Goal: Use online tool/utility: Utilize a website feature to perform a specific function

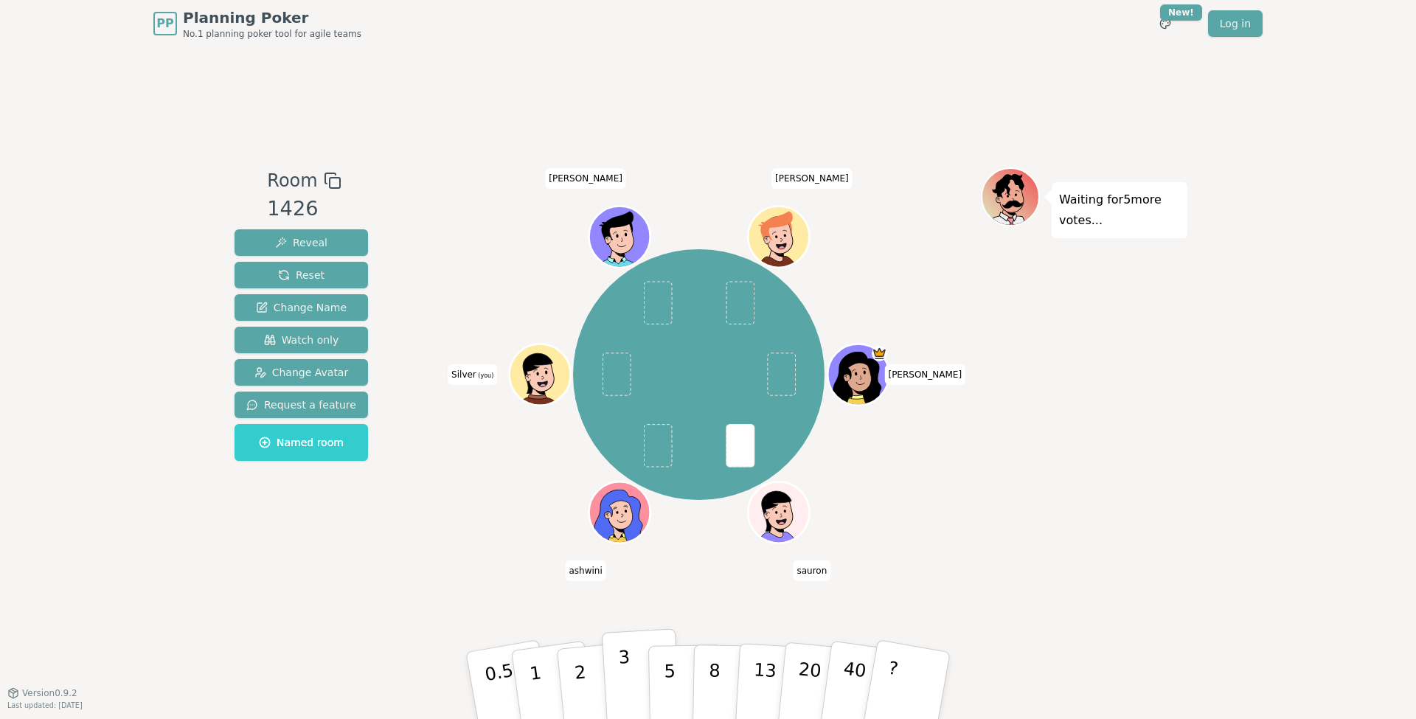
click at [637, 685] on button "3" at bounding box center [642, 686] width 80 height 115
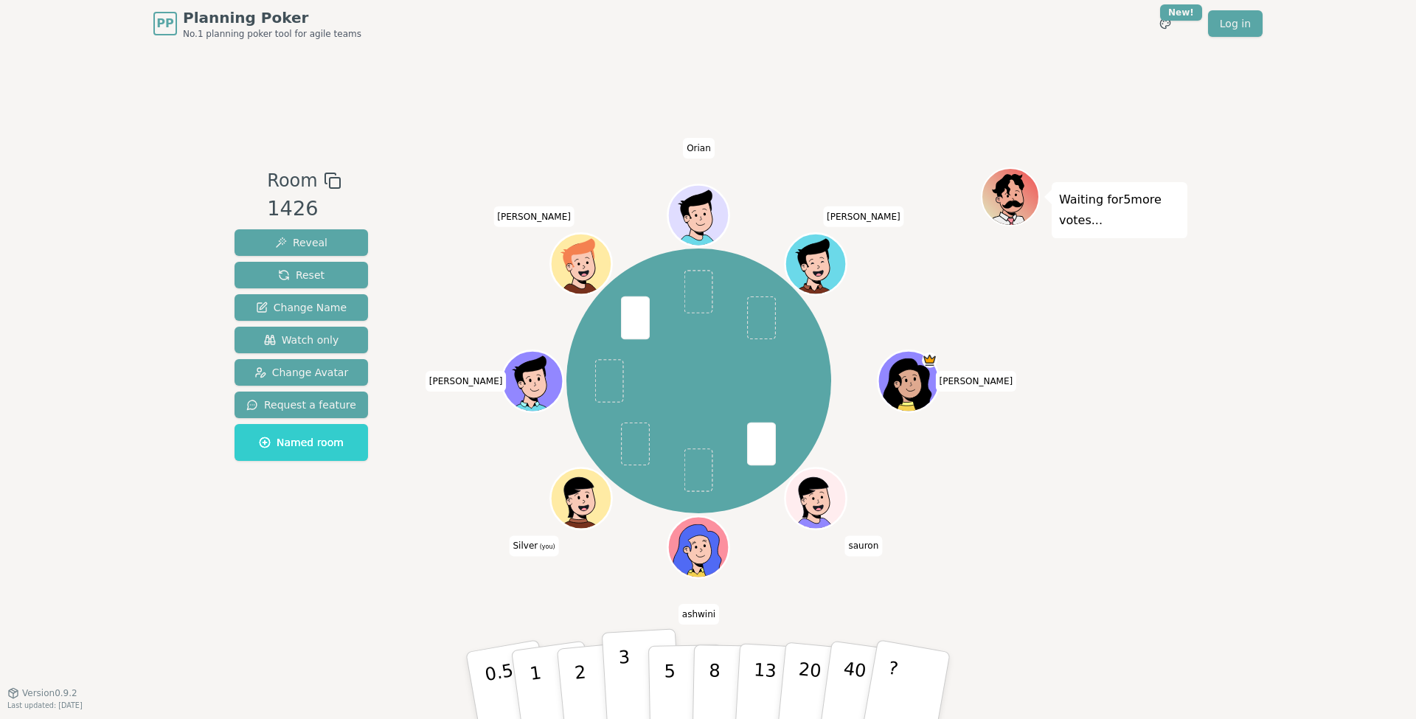
click at [628, 668] on p "3" at bounding box center [626, 687] width 16 height 80
click at [581, 700] on p "2" at bounding box center [581, 688] width 19 height 80
click at [332, 271] on button "Reset" at bounding box center [302, 275] width 134 height 27
click at [539, 681] on p "1" at bounding box center [538, 688] width 22 height 80
drag, startPoint x: 470, startPoint y: 662, endPoint x: 474, endPoint y: 668, distance: 8.0
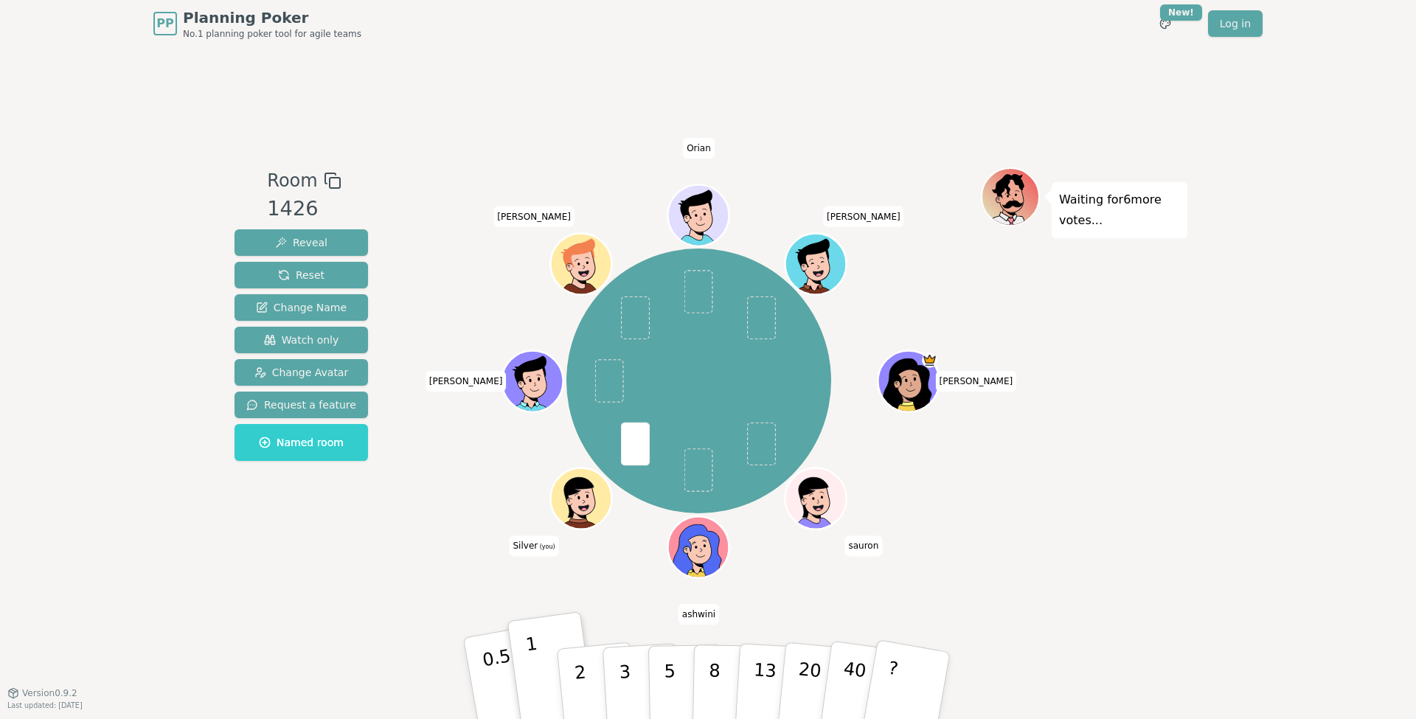
click at [474, 667] on button "0.5" at bounding box center [509, 686] width 92 height 122
click at [552, 693] on button "1" at bounding box center [553, 686] width 88 height 120
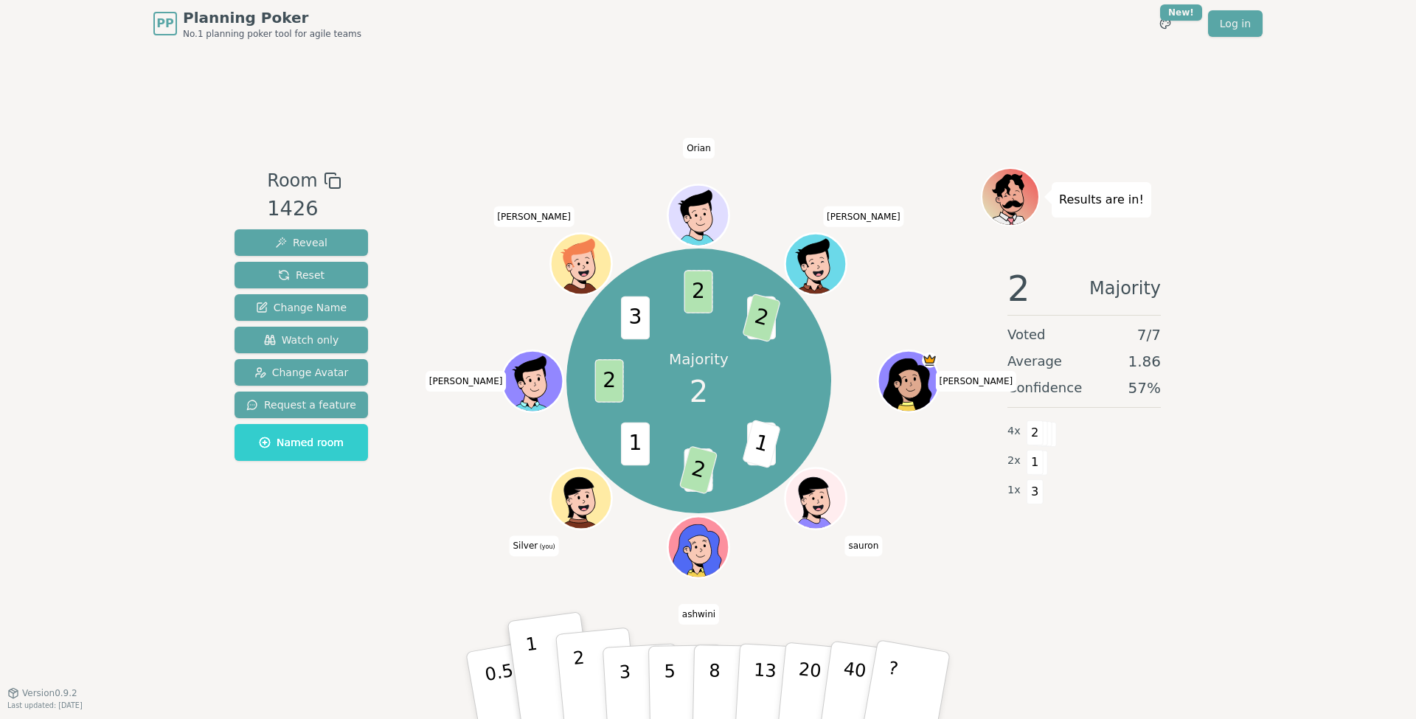
click at [578, 679] on p "2" at bounding box center [581, 688] width 19 height 80
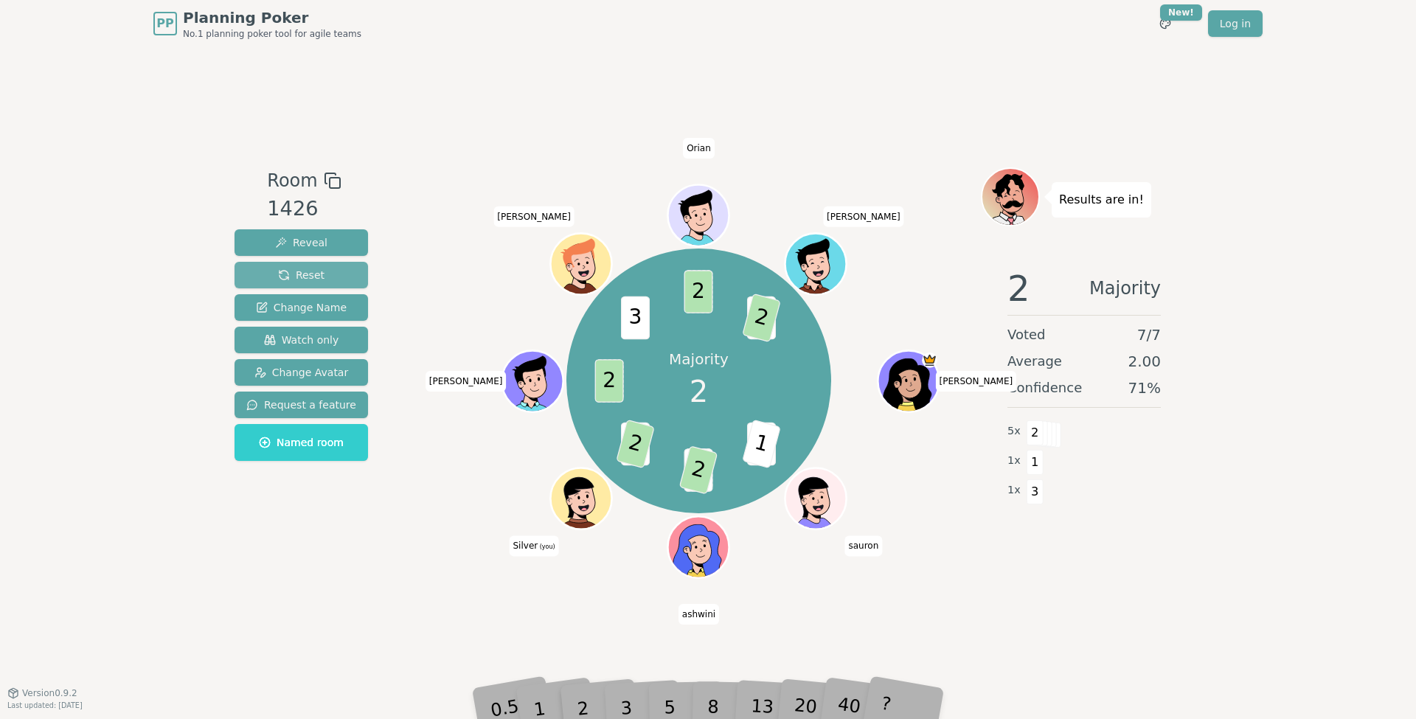
click at [319, 283] on button "Reset" at bounding box center [302, 275] width 134 height 27
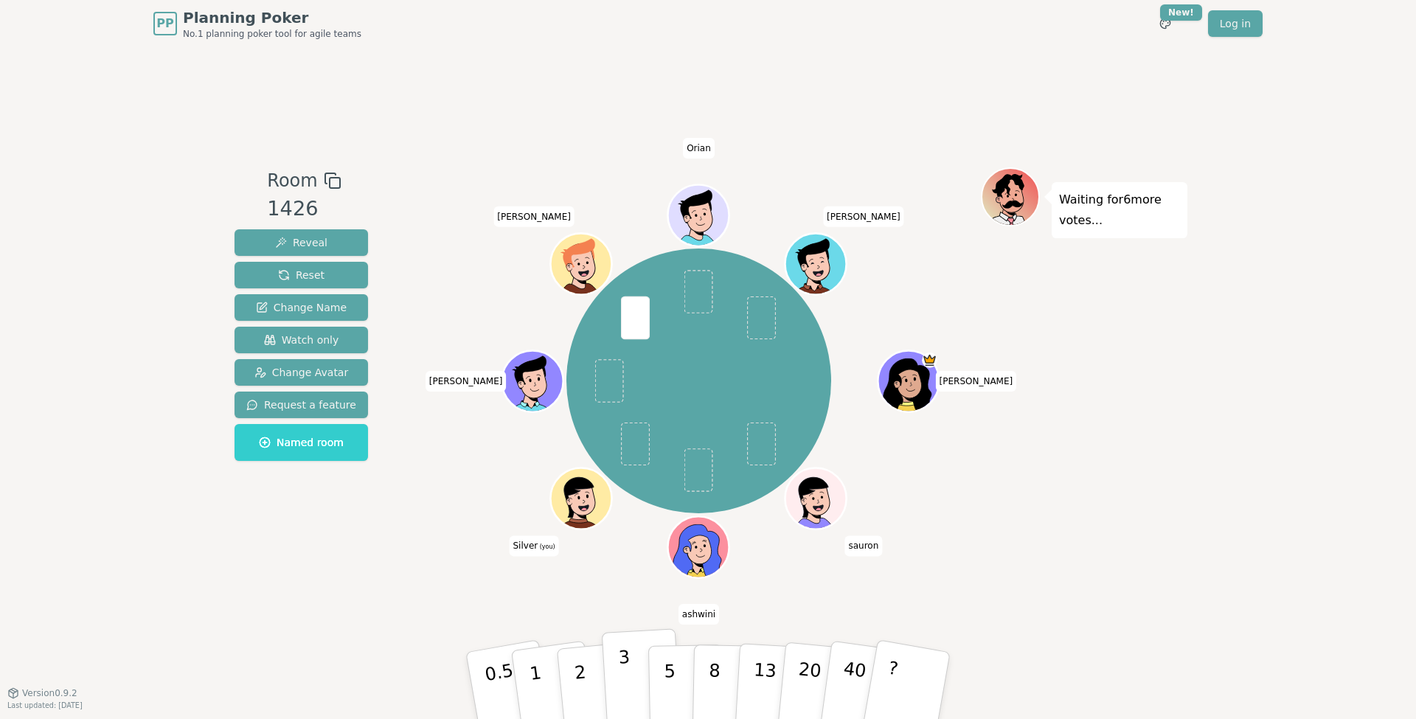
click at [613, 679] on button "3" at bounding box center [642, 686] width 80 height 115
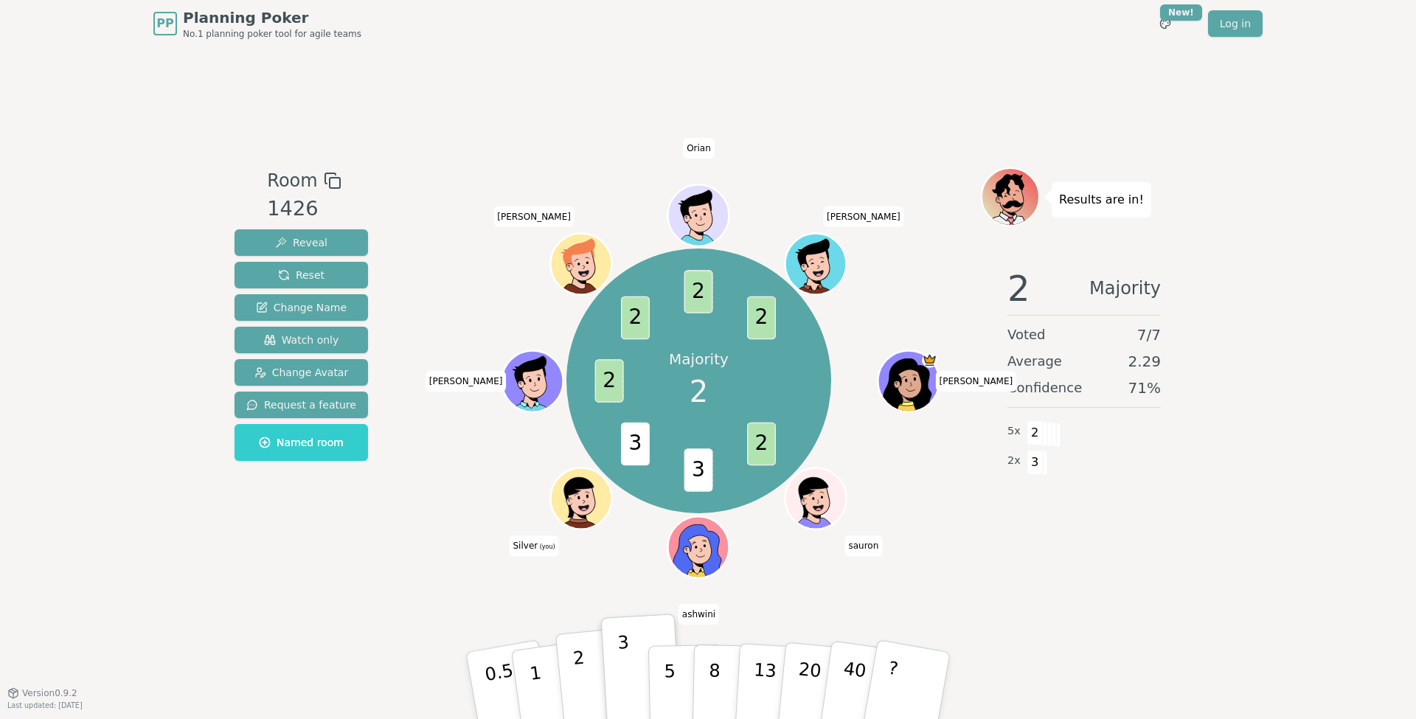
click at [594, 677] on button "2" at bounding box center [597, 686] width 84 height 117
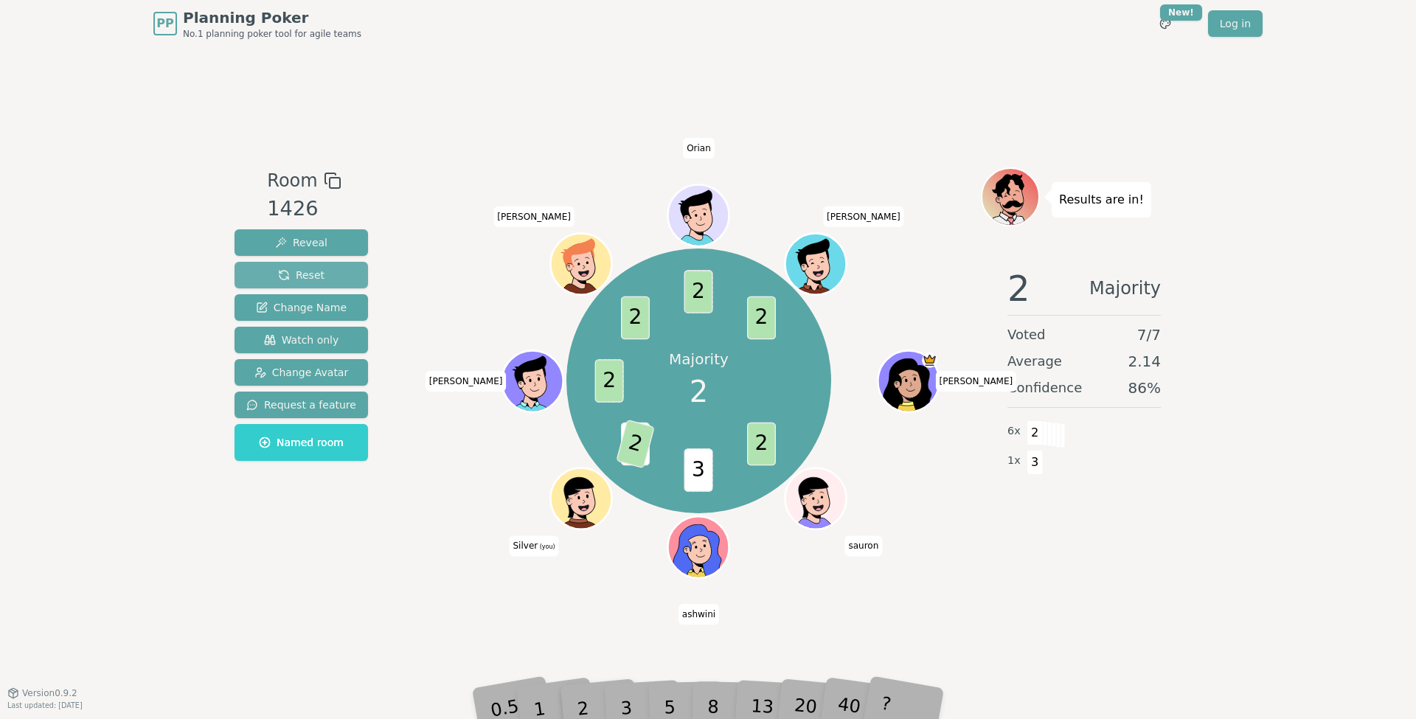
click at [321, 286] on button "Reset" at bounding box center [302, 275] width 134 height 27
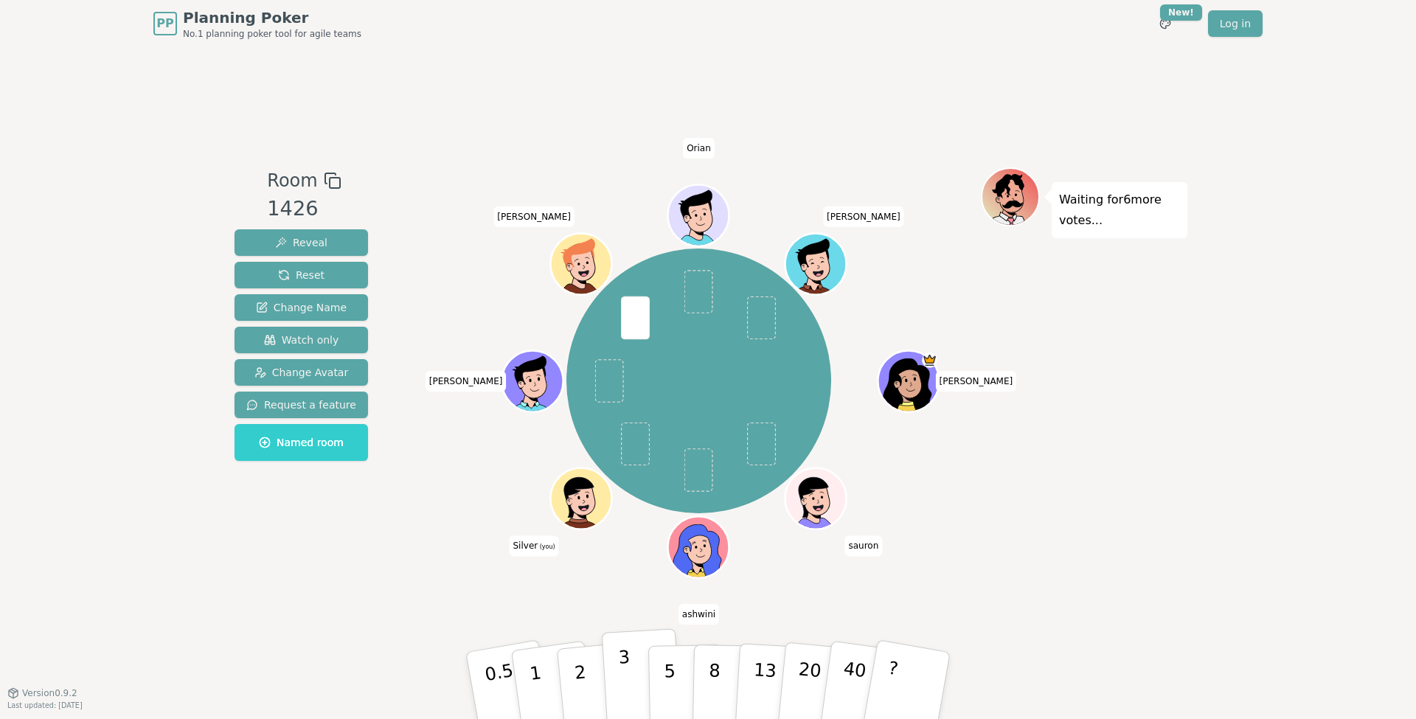
click at [635, 673] on button "3" at bounding box center [642, 686] width 80 height 115
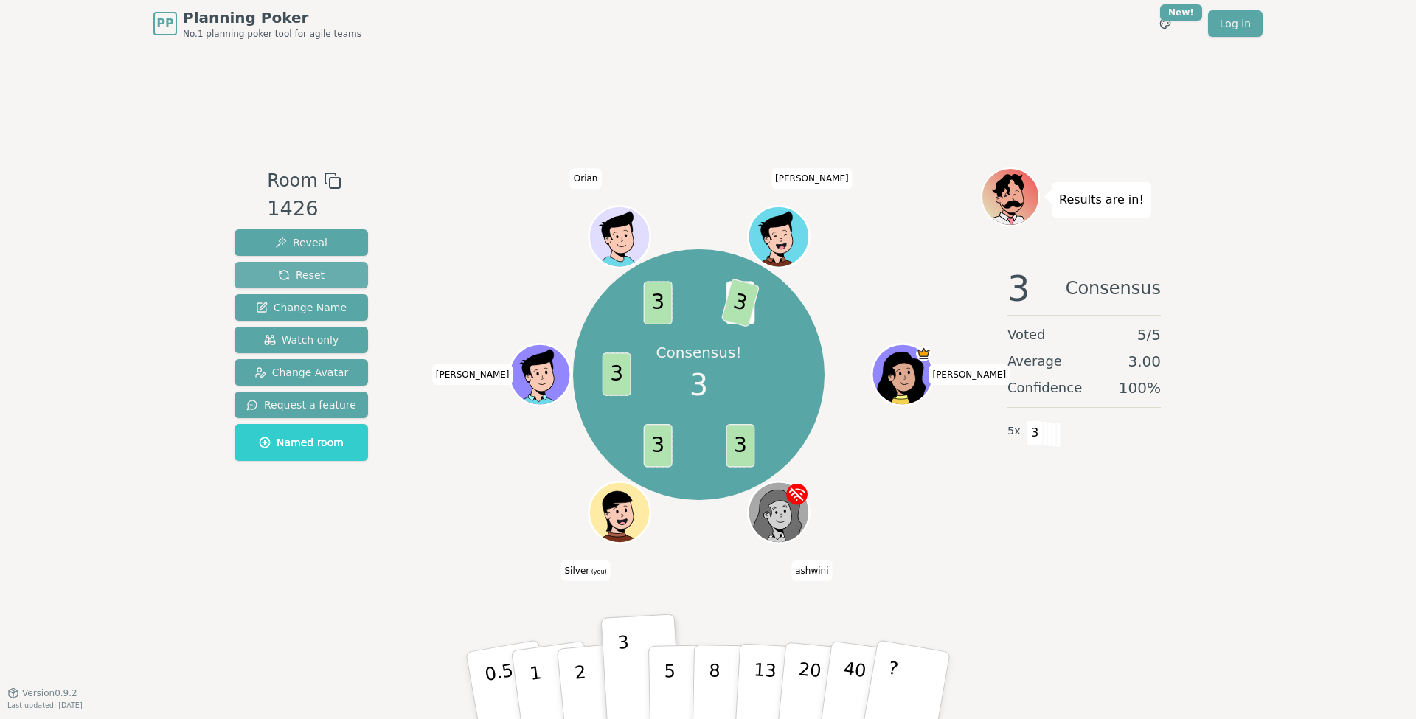
click at [252, 273] on button "Reset" at bounding box center [302, 275] width 134 height 27
